Goal: Find specific page/section: Find specific page/section

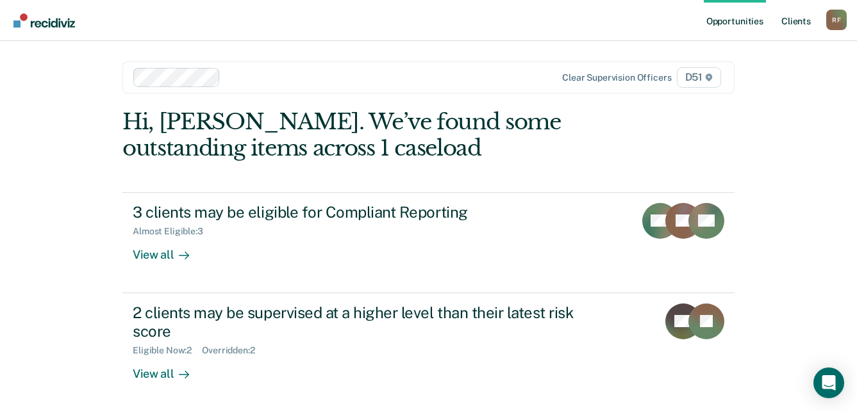
click at [799, 19] on link "Client s" at bounding box center [796, 20] width 35 height 41
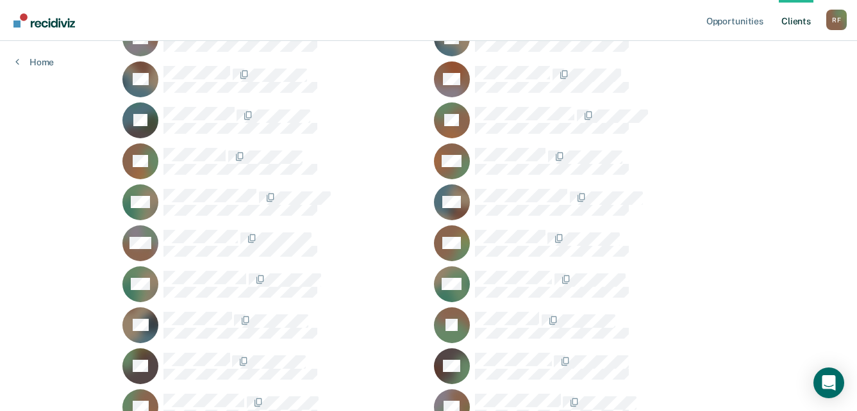
scroll to position [1154, 0]
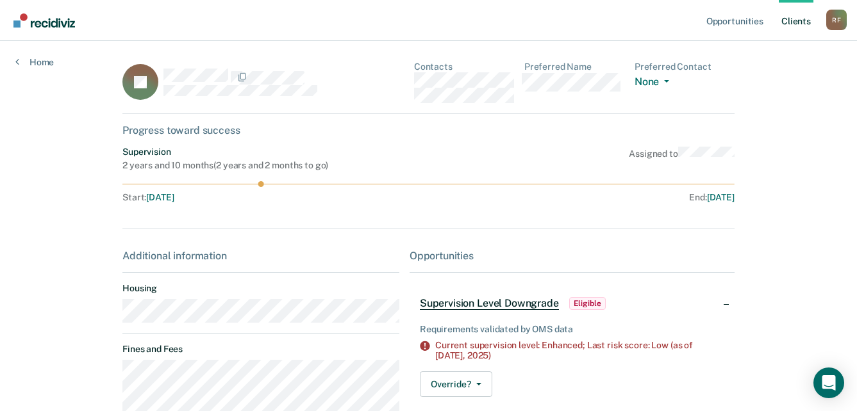
click at [750, 299] on main "JP Contacts Preferred Name Preferred Contact None Call Text Email None Progress…" at bounding box center [428, 355] width 643 height 628
click at [112, 323] on main "JP Contacts Preferred Name Preferred Contact None Call Text Email None Progress…" at bounding box center [428, 355] width 643 height 628
click at [482, 126] on div "Progress toward success" at bounding box center [428, 130] width 612 height 12
click at [415, 84] on div "JP Contacts Preferred Name Preferred Contact None Call Text Email None" at bounding box center [428, 88] width 612 height 53
